Goal: Information Seeking & Learning: Learn about a topic

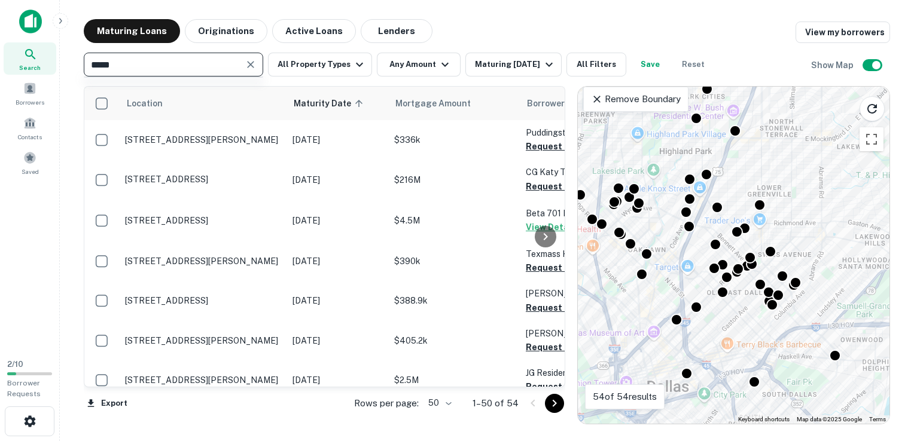
type input "******"
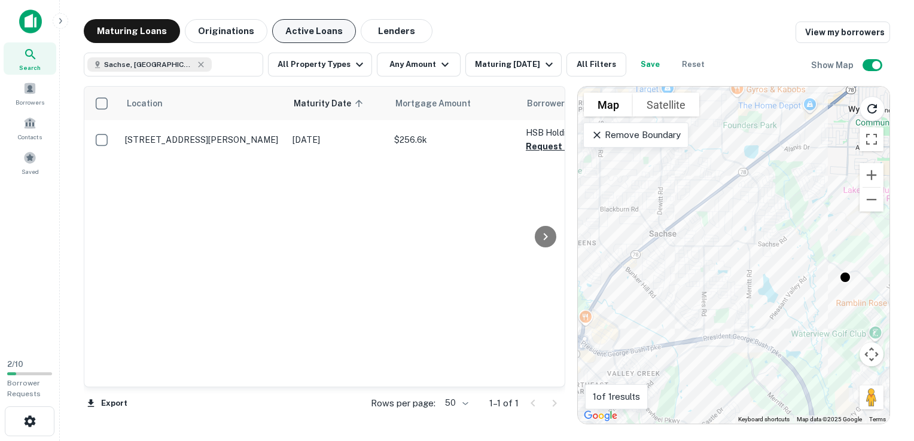
click at [294, 33] on button "Active Loans" at bounding box center [314, 31] width 84 height 24
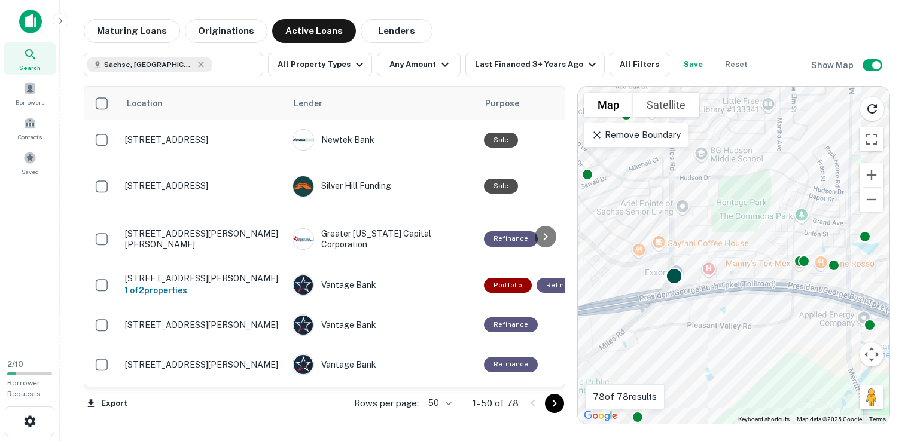
click at [673, 276] on div at bounding box center [674, 276] width 17 height 17
click at [675, 280] on div at bounding box center [674, 276] width 17 height 17
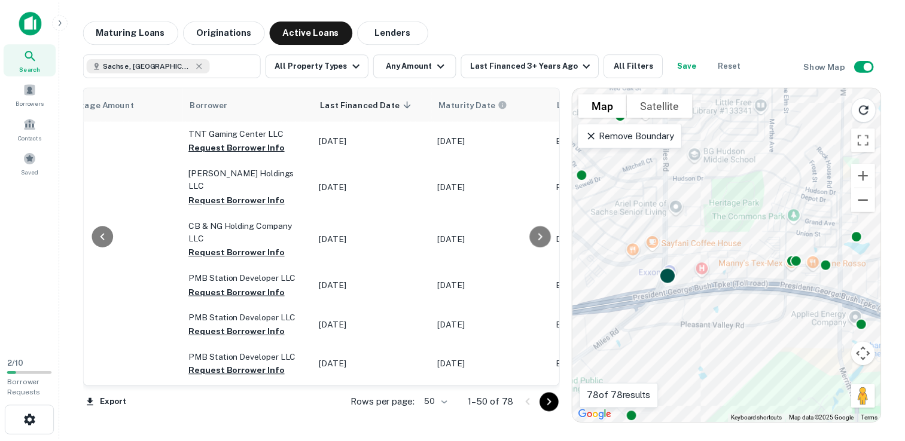
scroll to position [0, 626]
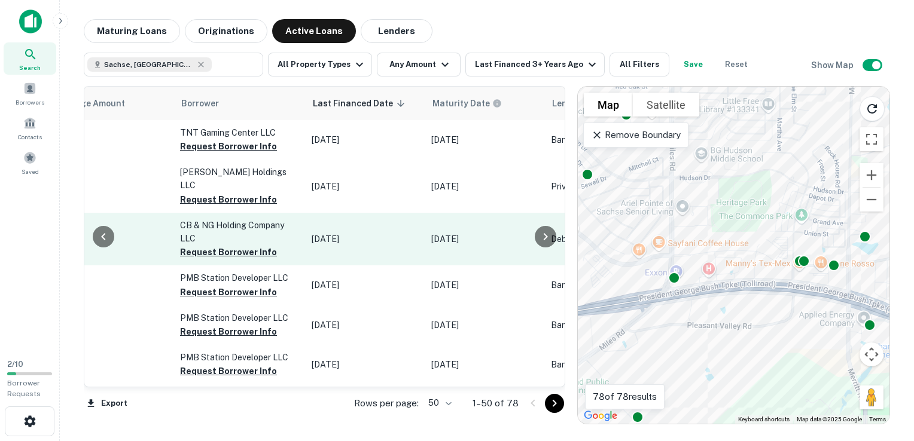
click at [140, 233] on p "$4.2M" at bounding box center [108, 239] width 120 height 13
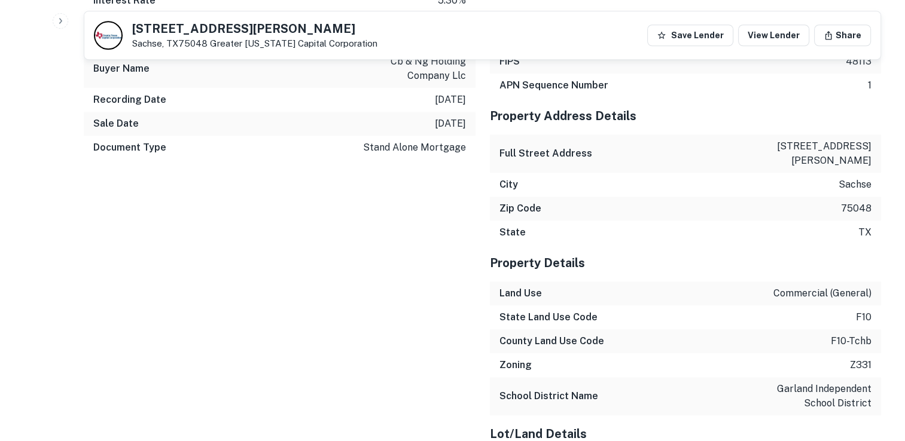
scroll to position [1020, 0]
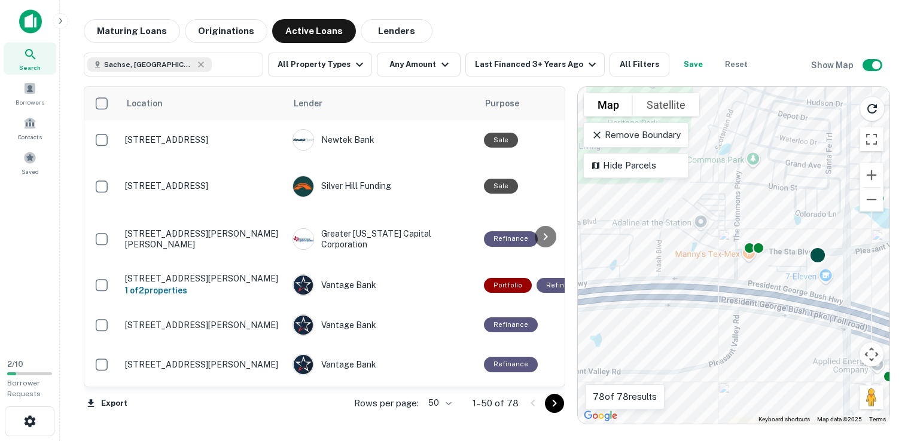
click at [817, 258] on div at bounding box center [817, 255] width 17 height 17
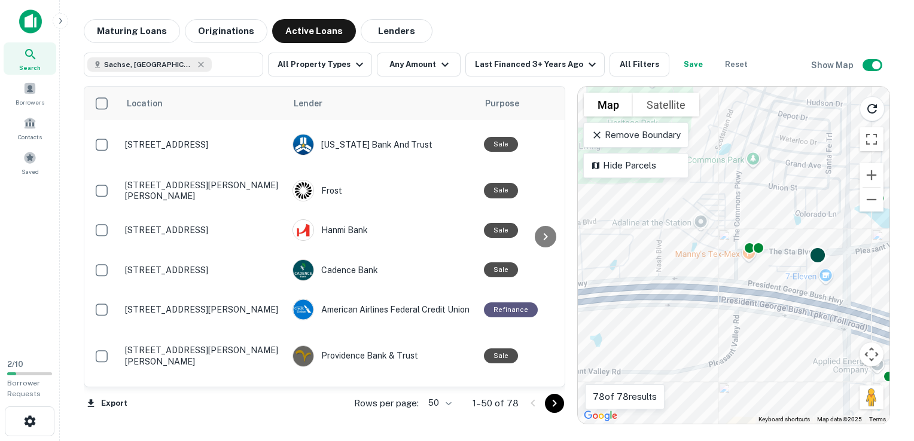
scroll to position [1302, 0]
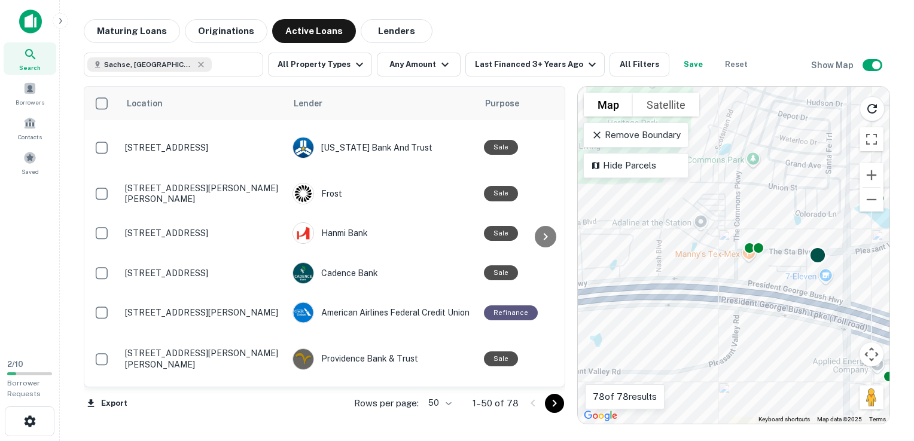
click at [815, 263] on div at bounding box center [817, 255] width 17 height 17
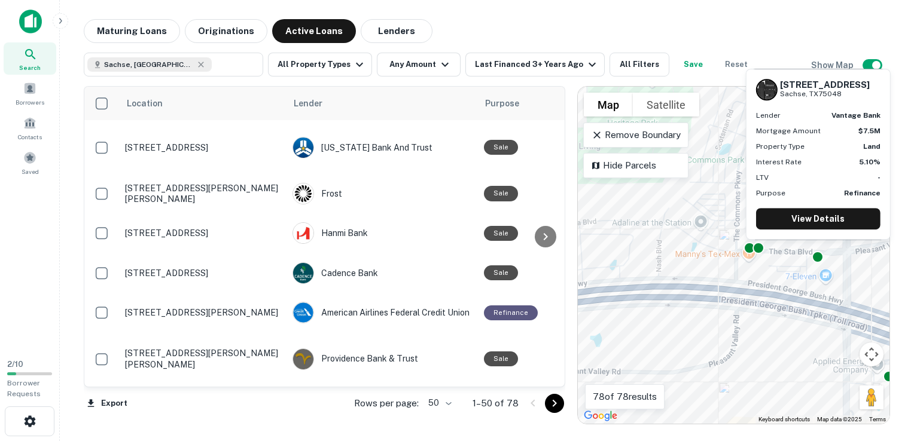
click at [842, 225] on div "To navigate, press the arrow keys. To activate drag with keyboard, press Alt + …" at bounding box center [734, 255] width 312 height 337
click at [840, 227] on link "View Details" at bounding box center [818, 219] width 124 height 22
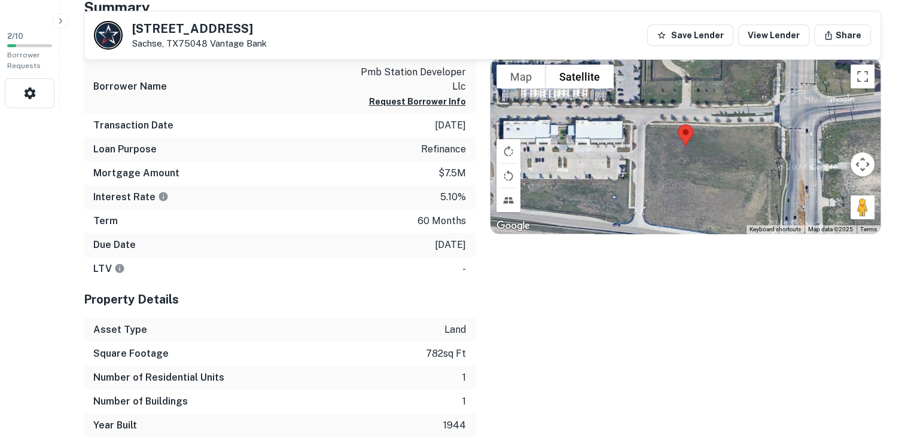
scroll to position [331, 0]
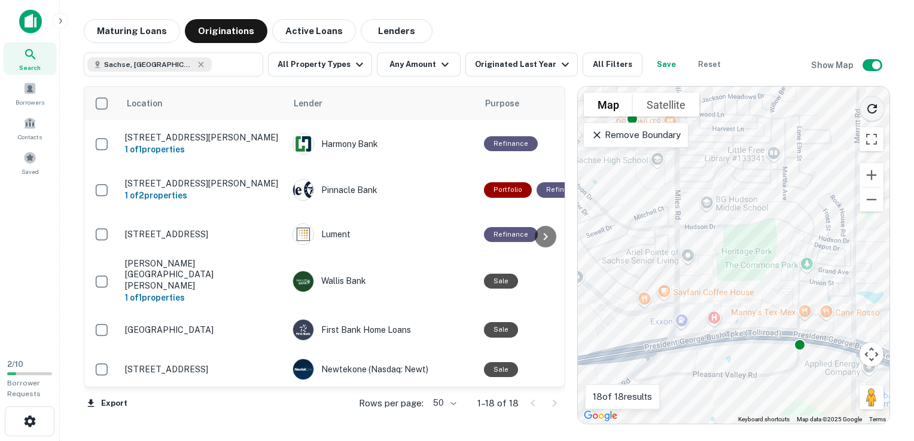
click at [877, 115] on button "Reload search area" at bounding box center [872, 108] width 25 height 25
